Goal: Task Accomplishment & Management: Complete application form

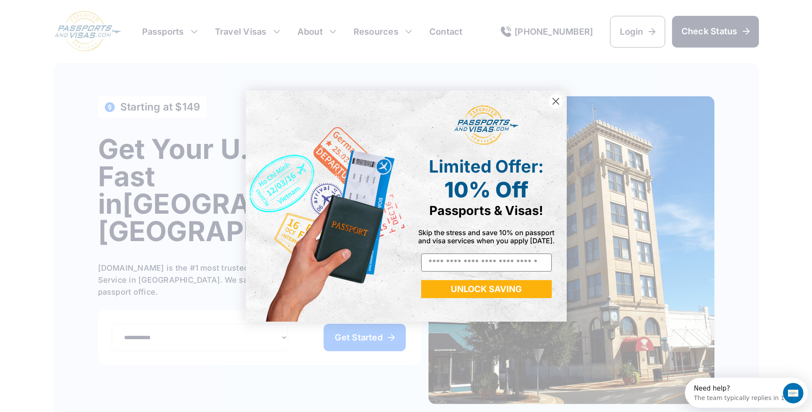
click at [560, 100] on circle "Close dialog" at bounding box center [555, 101] width 14 height 14
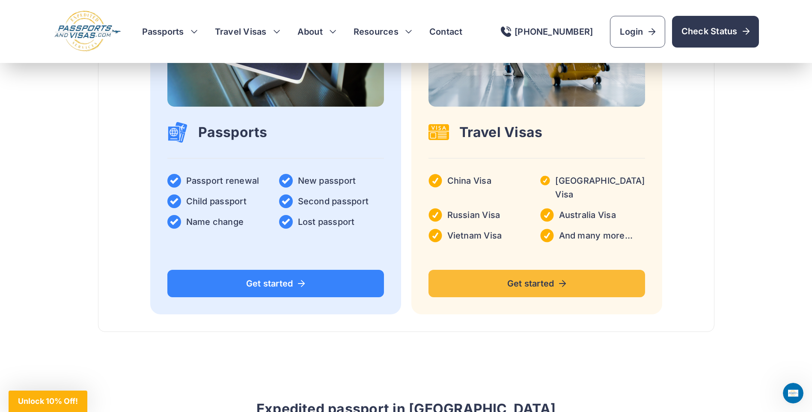
scroll to position [1455, 0]
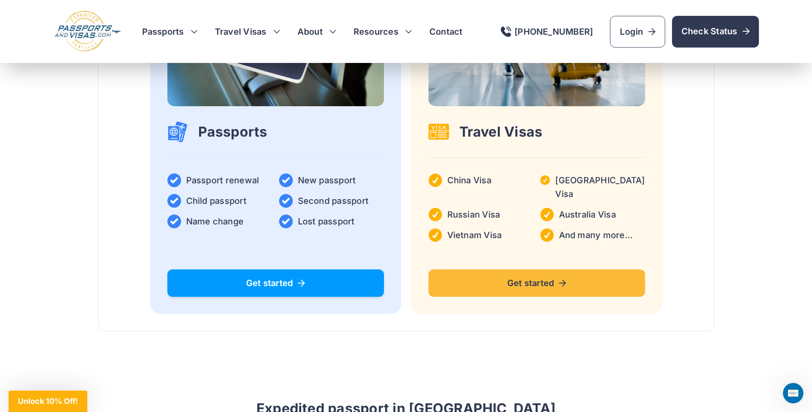
click at [315, 269] on link "Get started" at bounding box center [275, 282] width 216 height 27
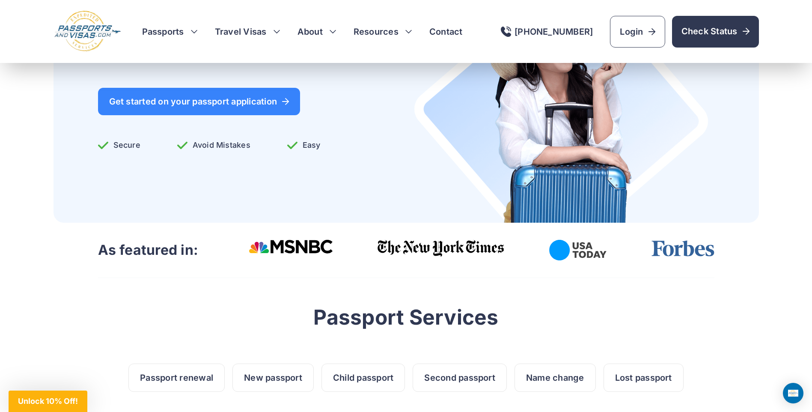
scroll to position [128, 0]
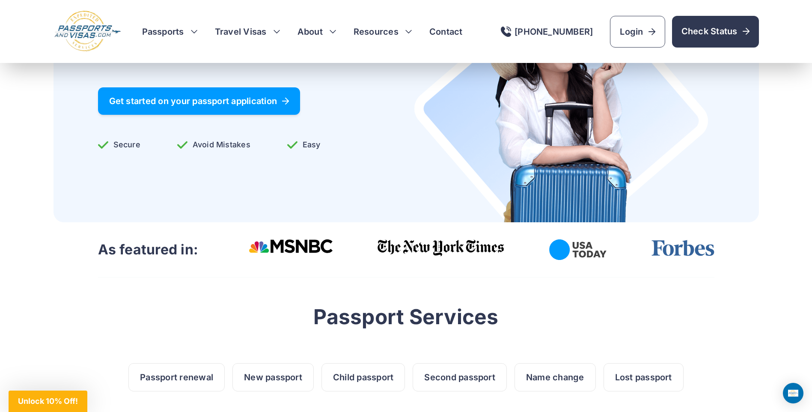
click at [192, 103] on span "Get started on your passport application" at bounding box center [199, 101] width 180 height 9
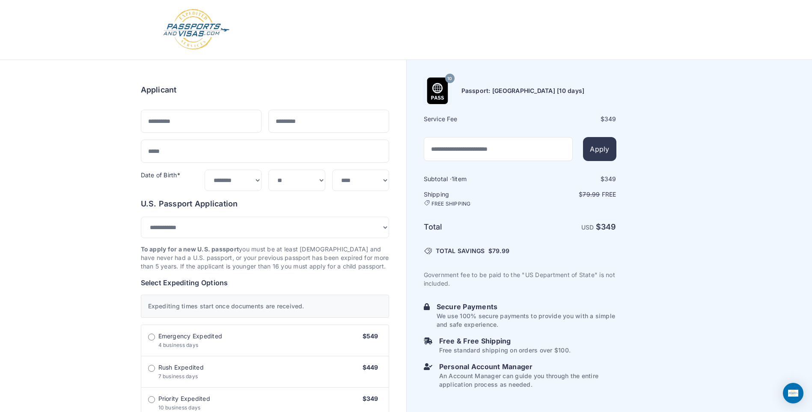
select select "***"
